Goal: Information Seeking & Learning: Learn about a topic

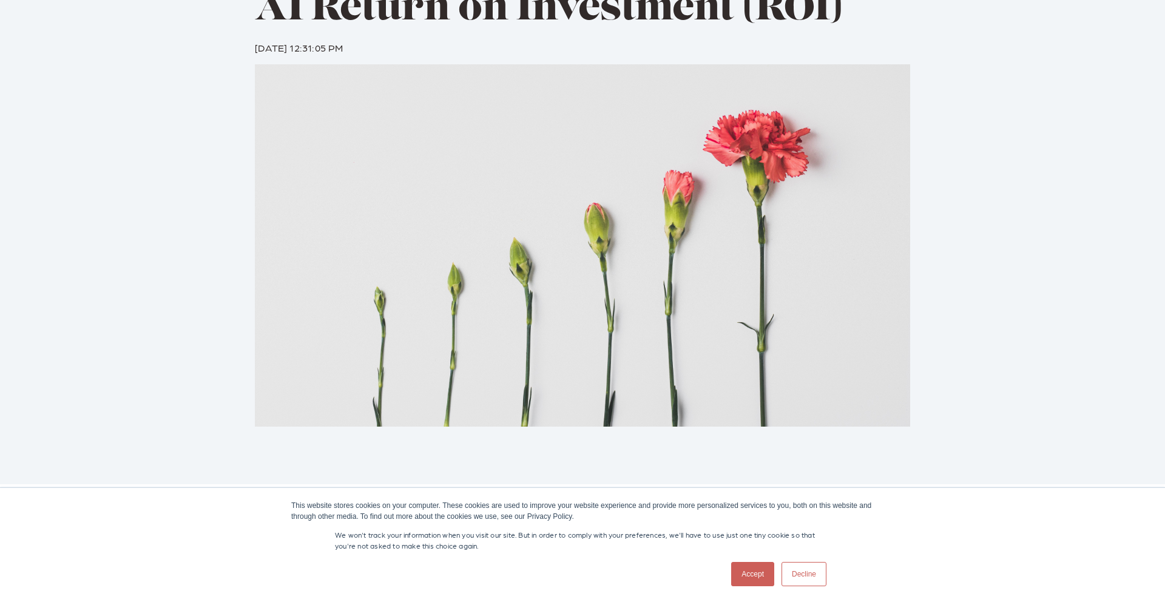
scroll to position [170, 0]
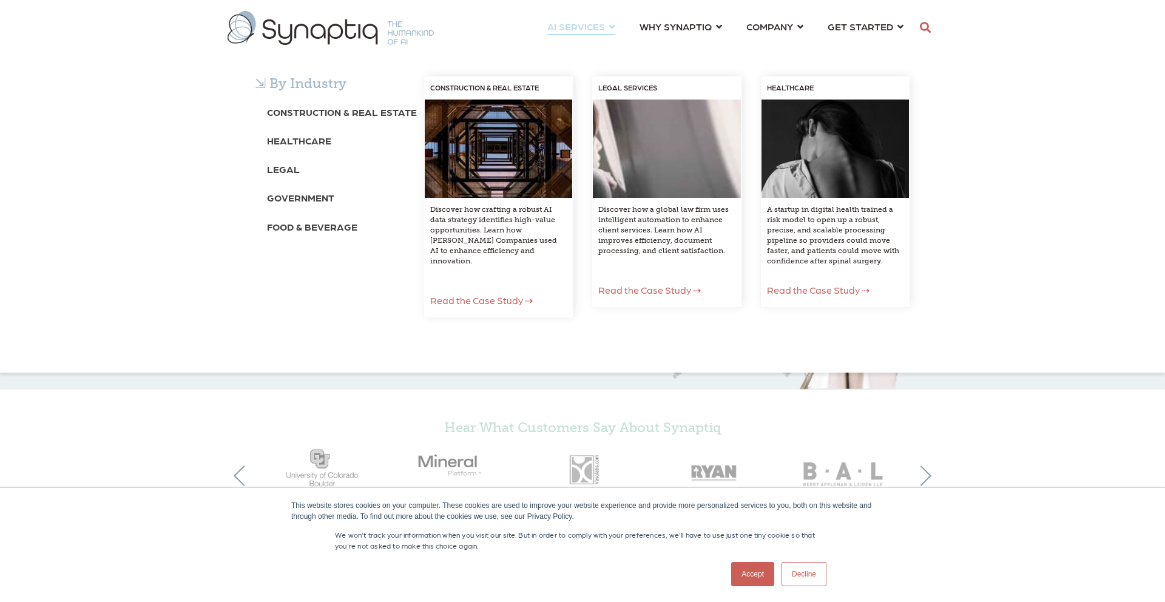
click at [672, 46] on div "⇲ By Industry Construction & Real Estate Healthcare Legal Government Food & Bev…" at bounding box center [582, 209] width 1165 height 327
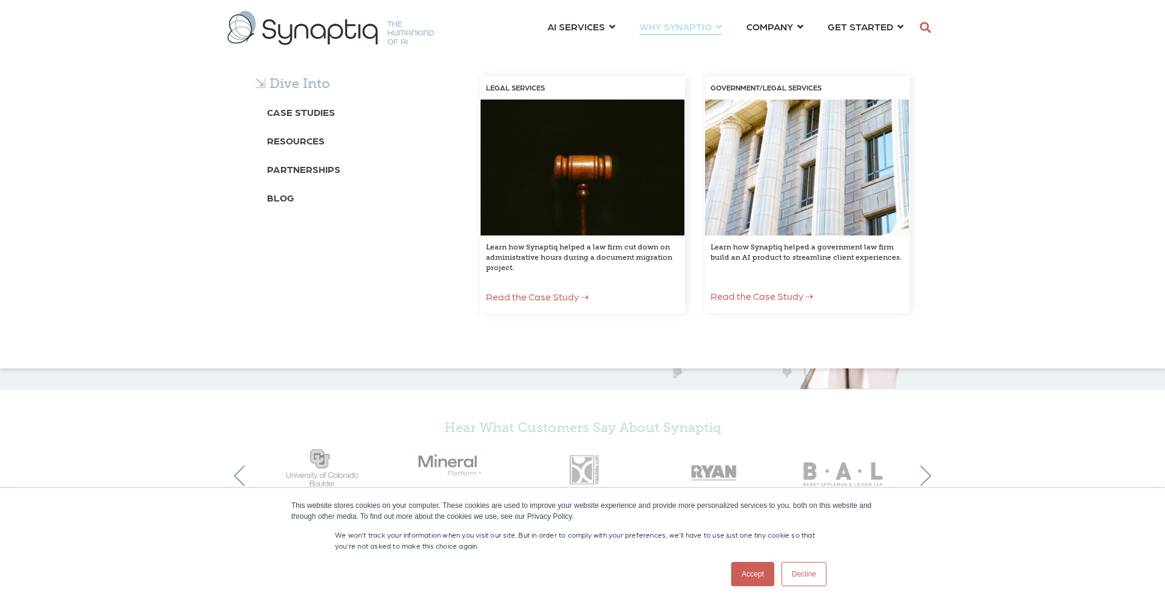
click at [712, 24] on span "WHY SYNAPTIQ ⇲ Dive Into Case Studies Resources Partnerships Blog LEGAL SERVICE…" at bounding box center [675, 26] width 72 height 16
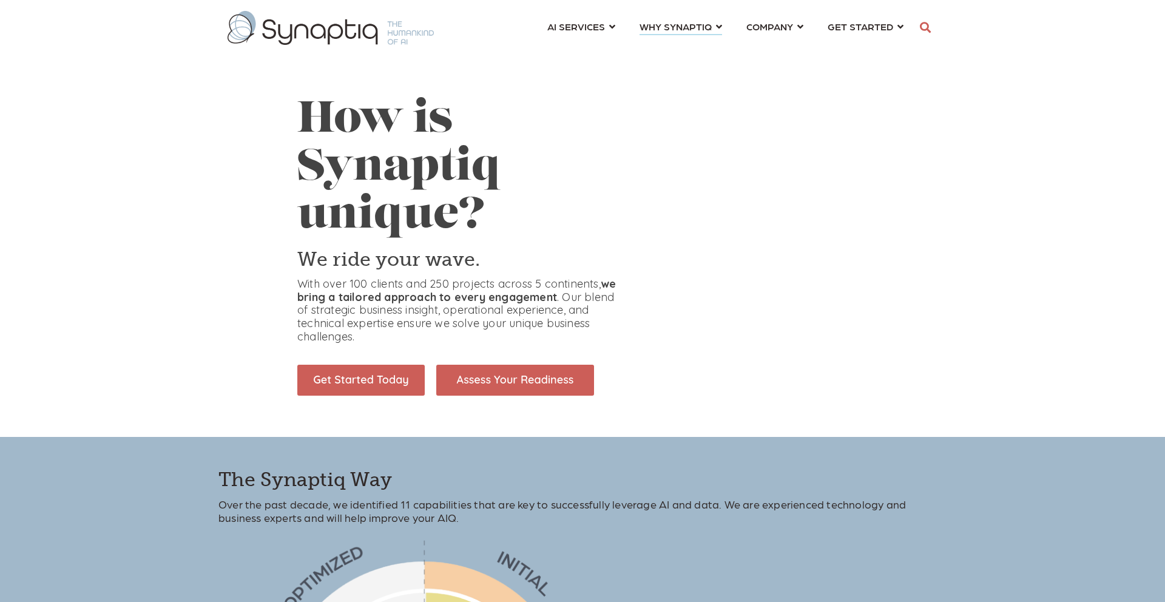
scroll to position [0, 5]
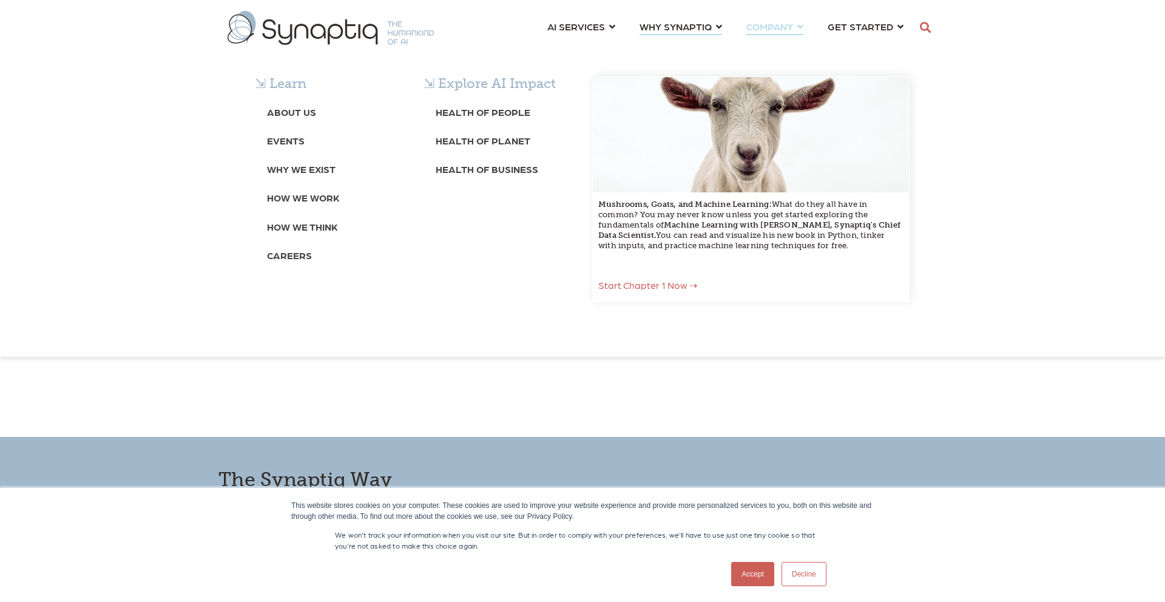
click at [779, 21] on span "COMPANY ⇲ Learn About Us Events Why We Exist How We Work How We Think Careers ⇲…" at bounding box center [769, 26] width 47 height 16
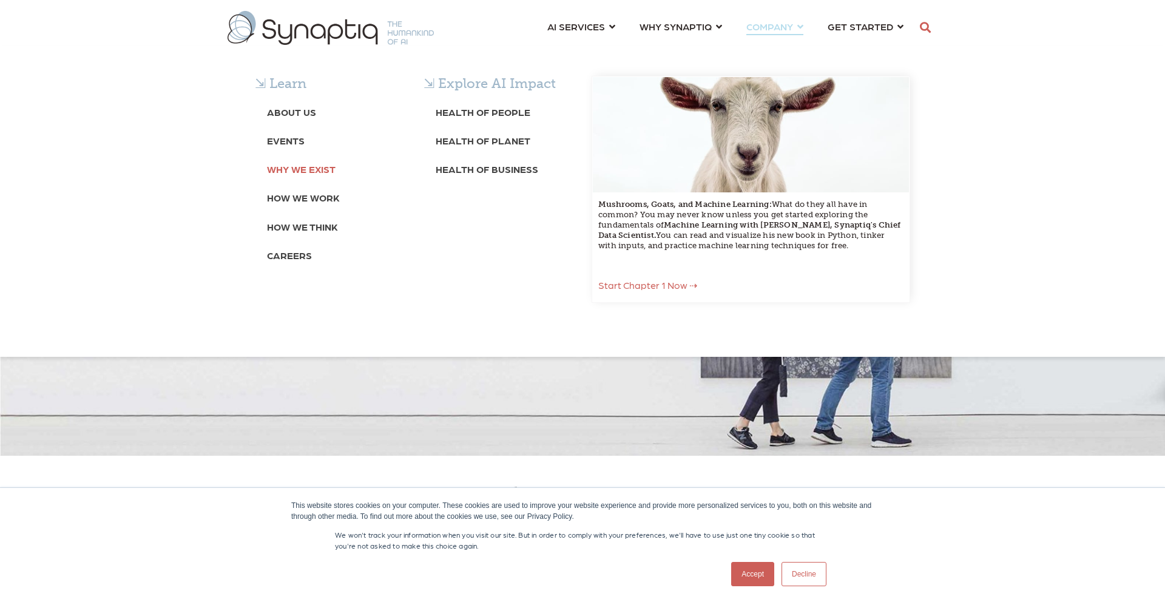
click at [304, 167] on b "Why We Exist" at bounding box center [301, 169] width 69 height 12
click at [309, 174] on b "Why We Exist" at bounding box center [301, 169] width 69 height 12
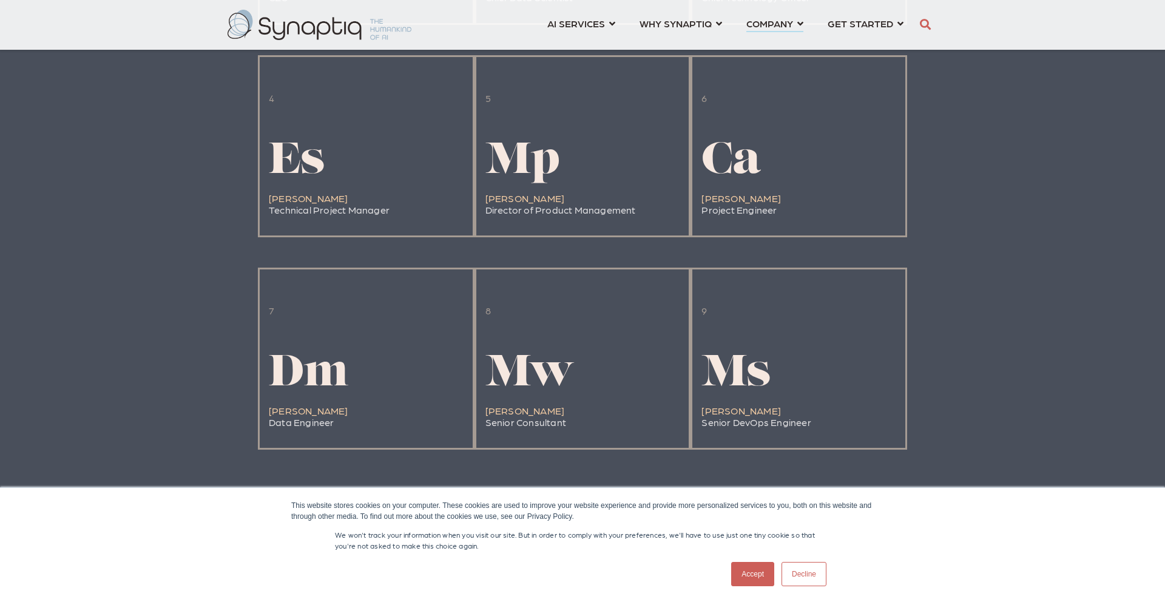
scroll to position [1397, 0]
